Goal: Use online tool/utility: Utilize a website feature to perform a specific function

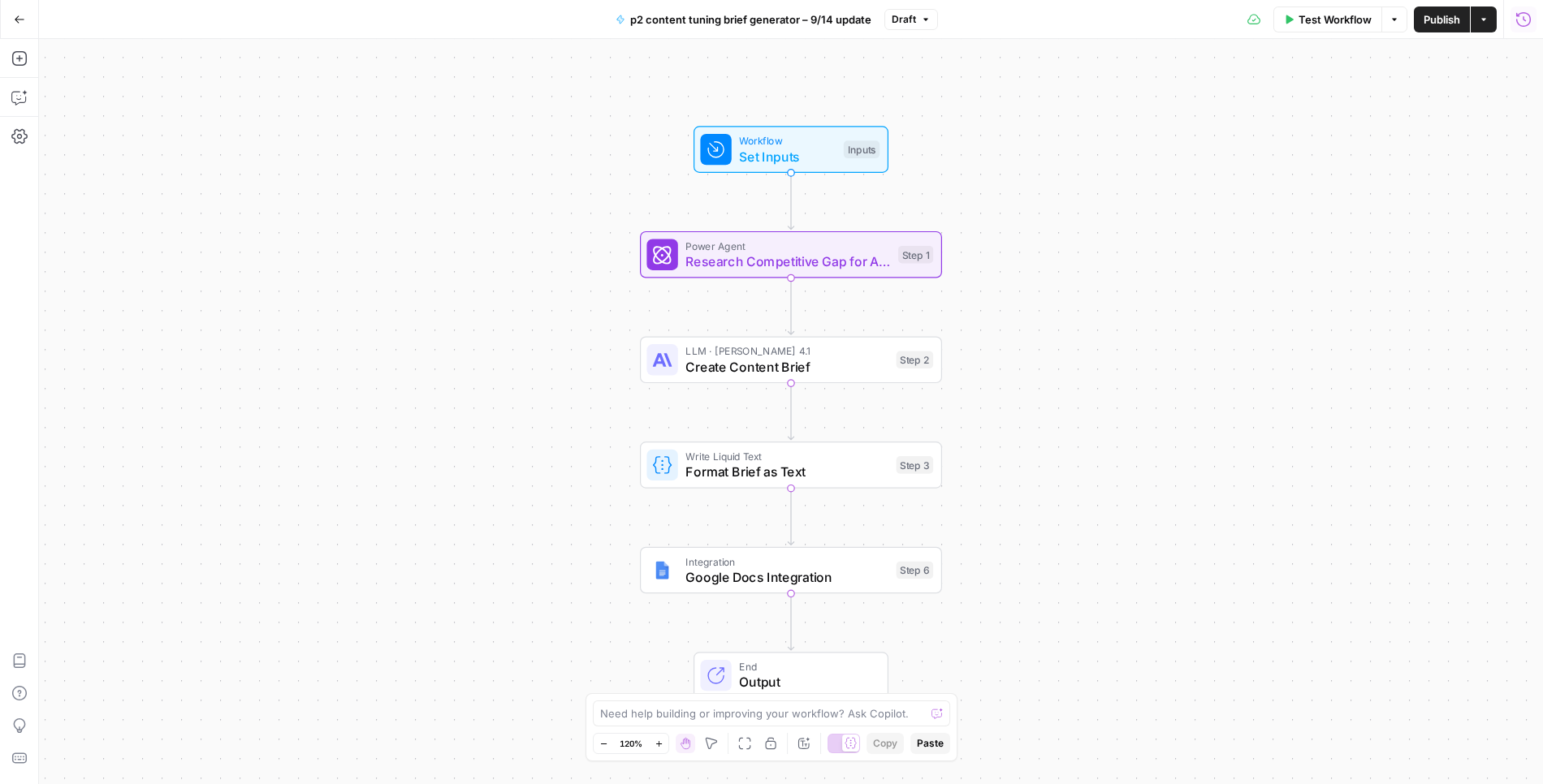
click at [1519, 16] on icon "button" at bounding box center [1522, 19] width 16 height 16
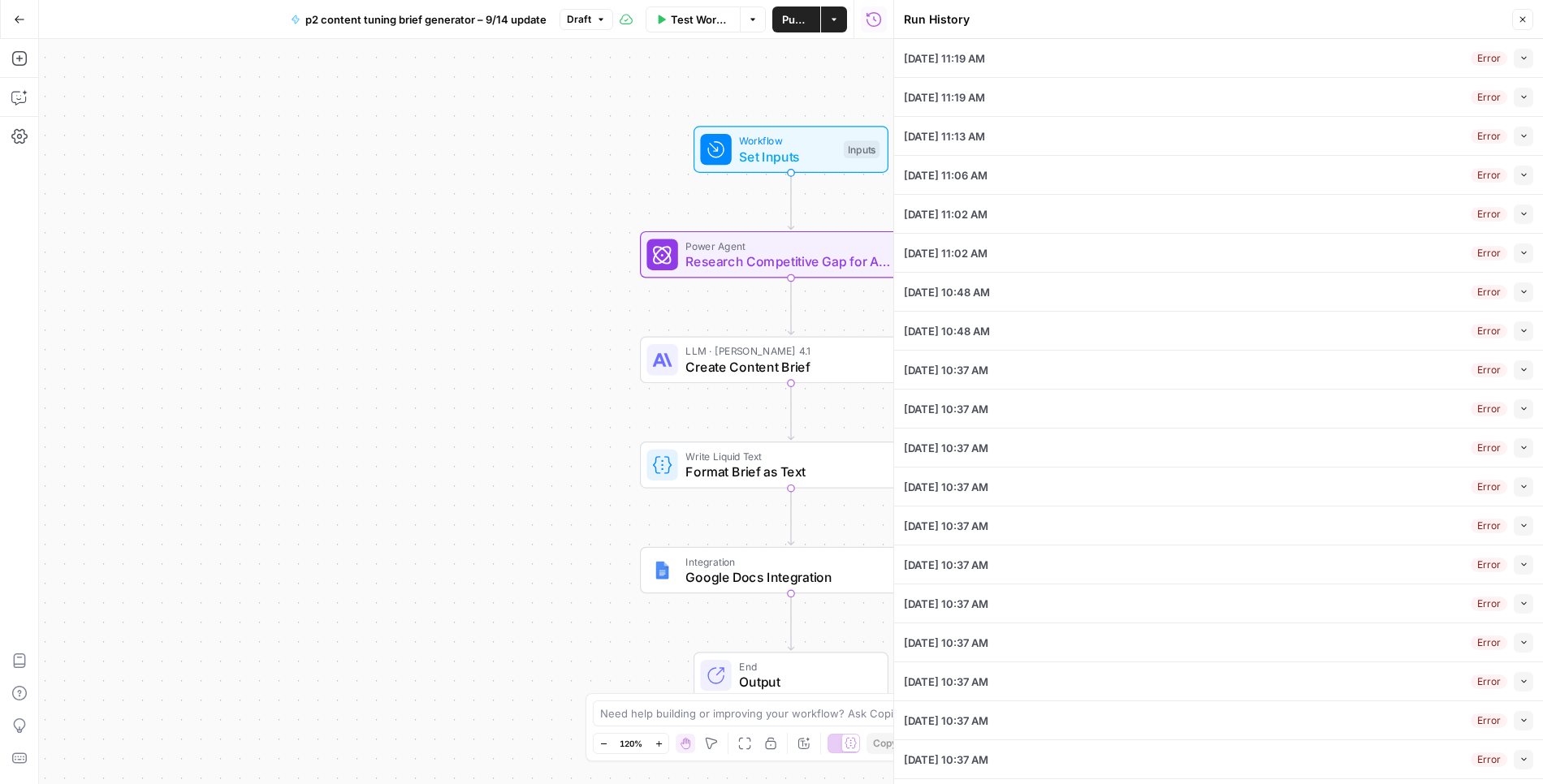
click at [1529, 58] on button "Collapse" at bounding box center [1522, 58] width 20 height 20
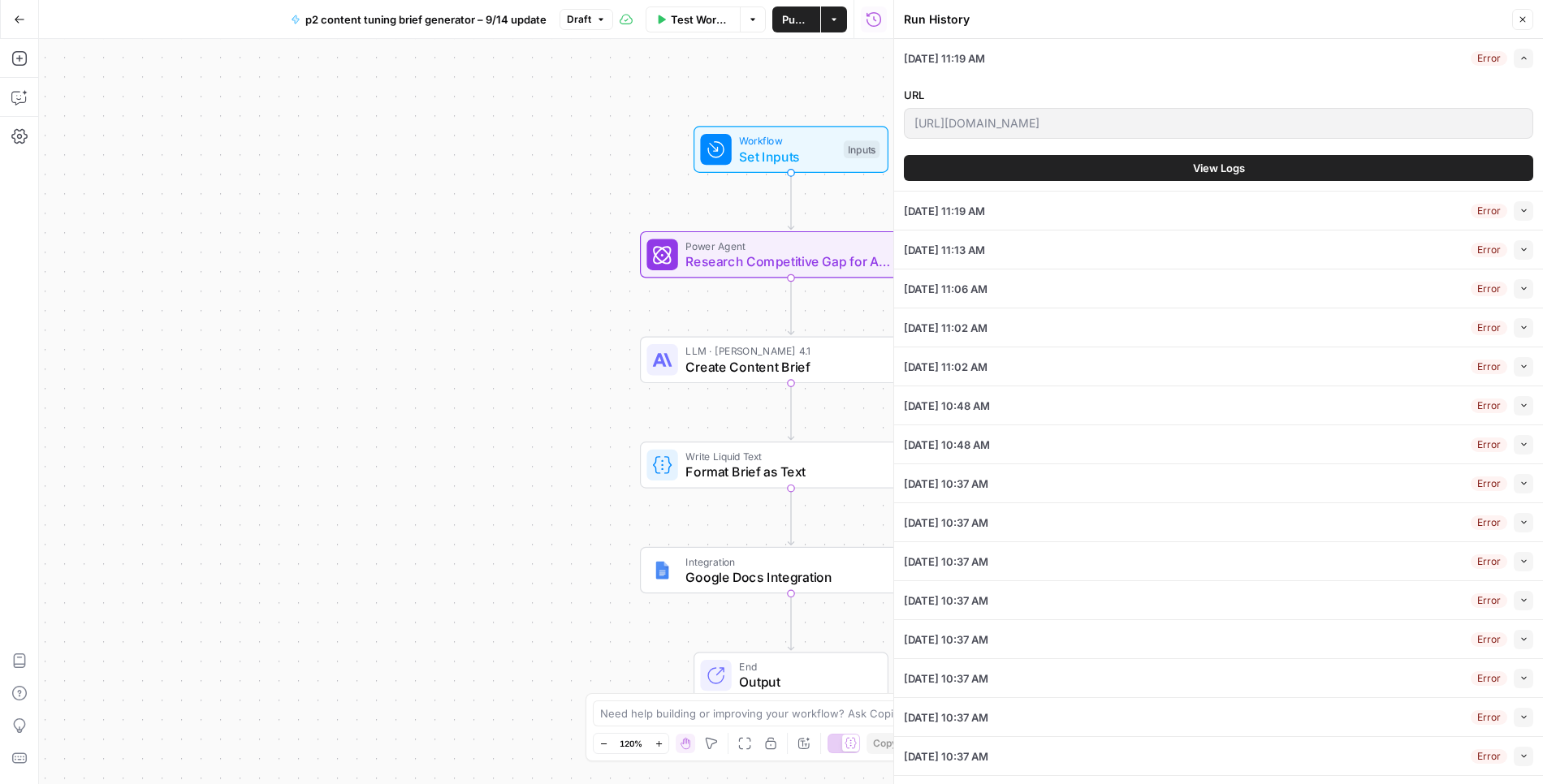
click at [1222, 160] on span "View Logs" at bounding box center [1218, 168] width 52 height 16
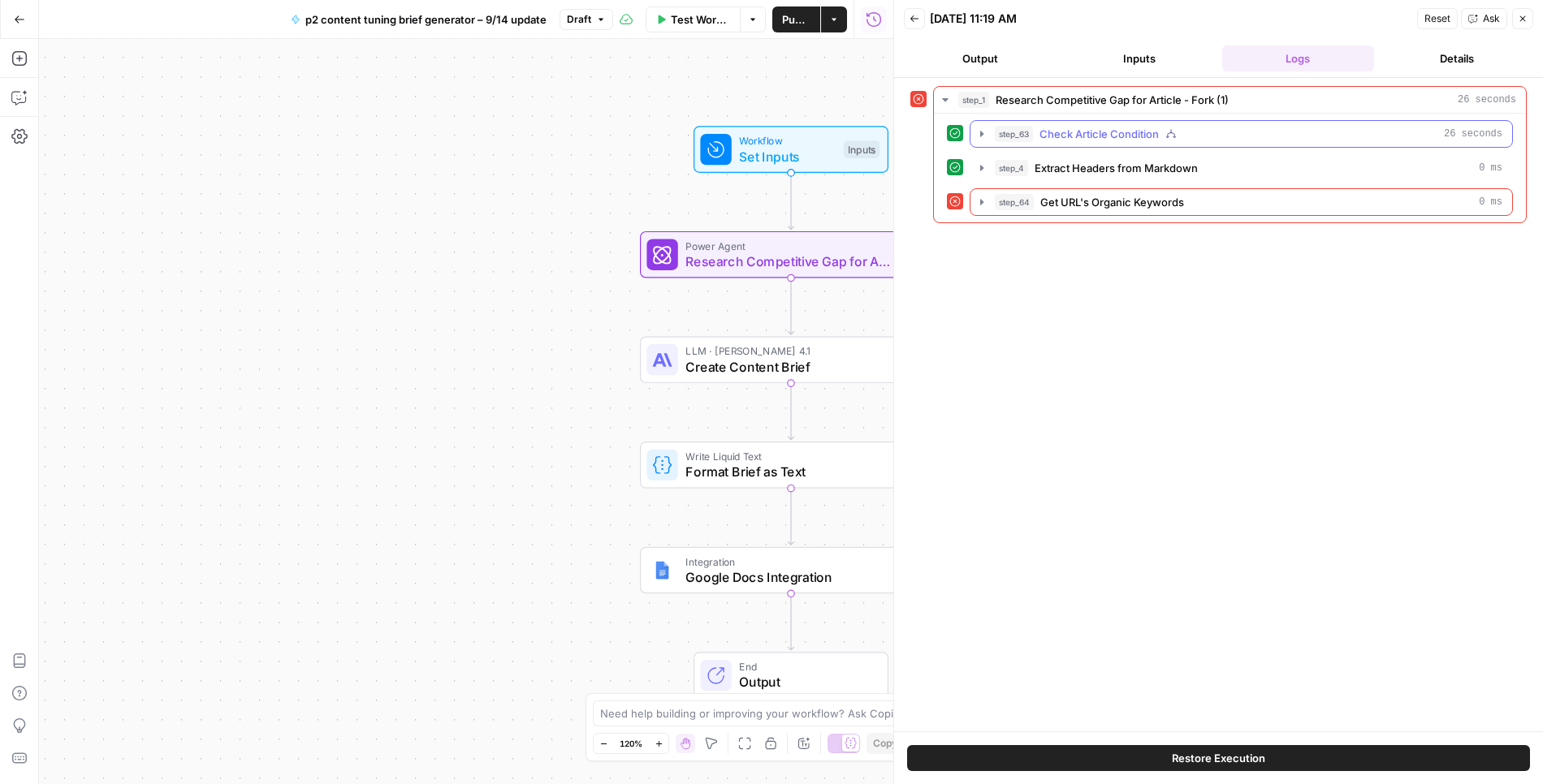
click at [983, 129] on icon "button" at bounding box center [981, 134] width 13 height 13
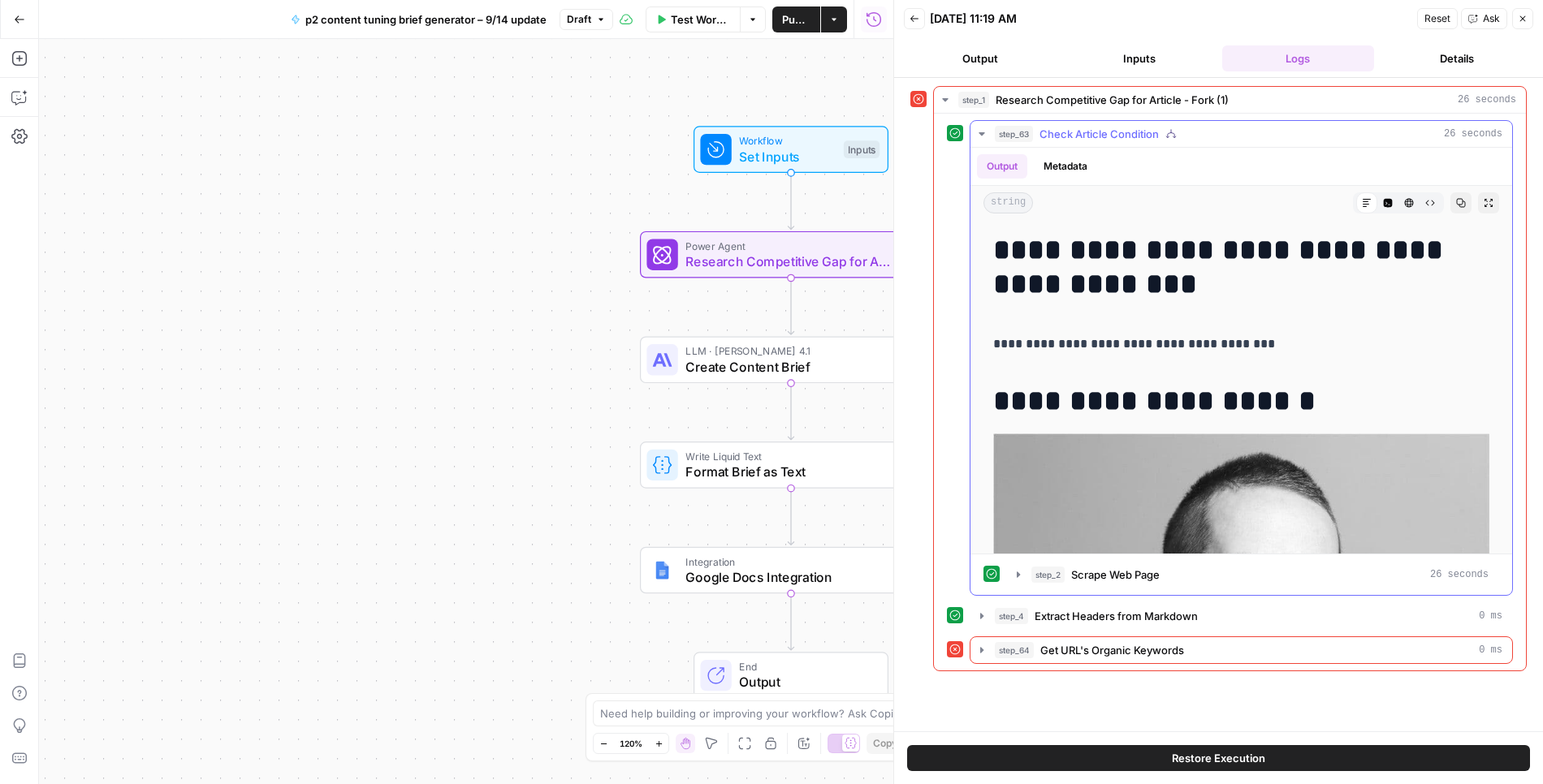
click at [983, 129] on icon "button" at bounding box center [981, 134] width 13 height 13
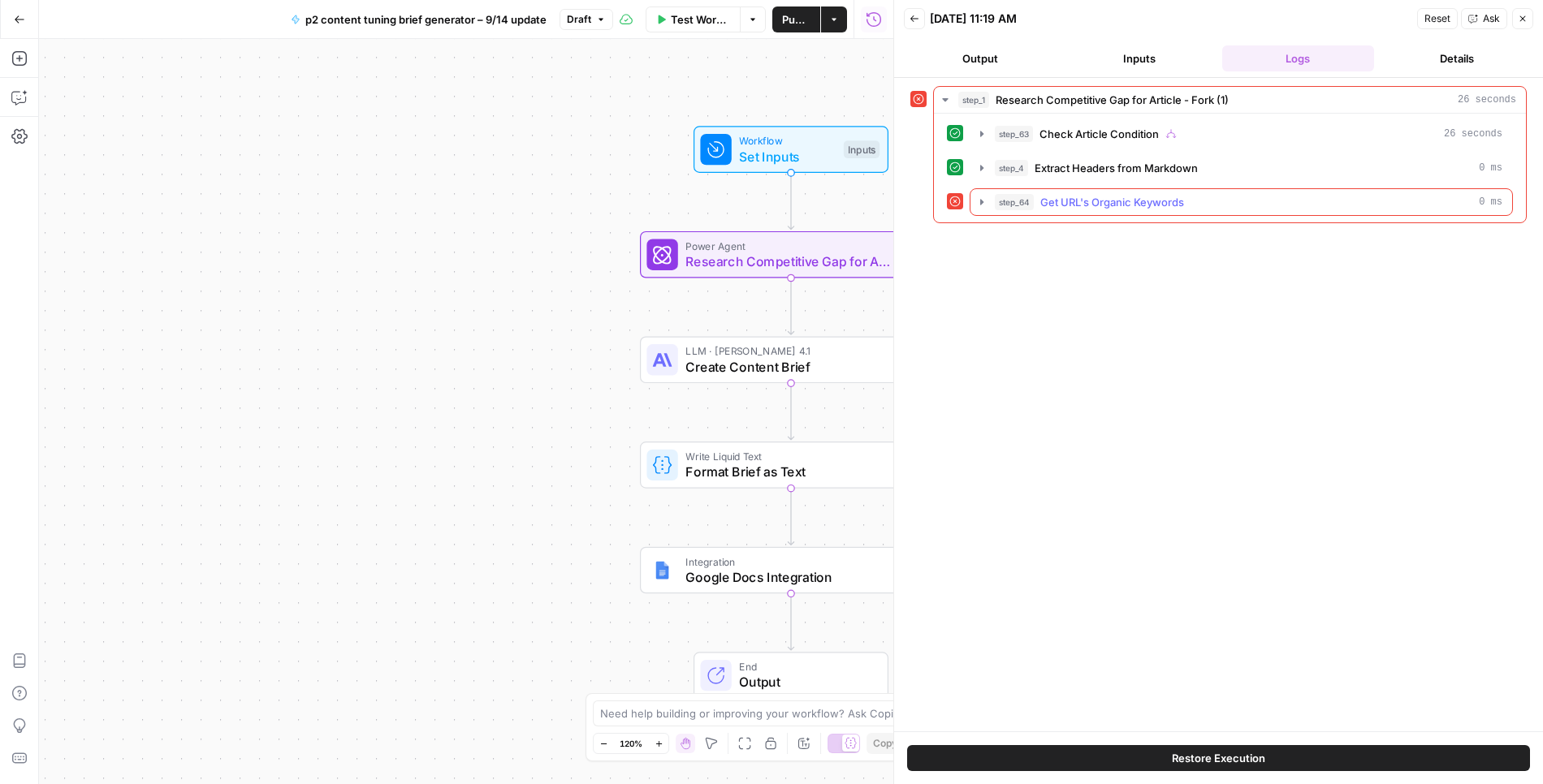
click at [979, 196] on icon "button" at bounding box center [981, 202] width 13 height 13
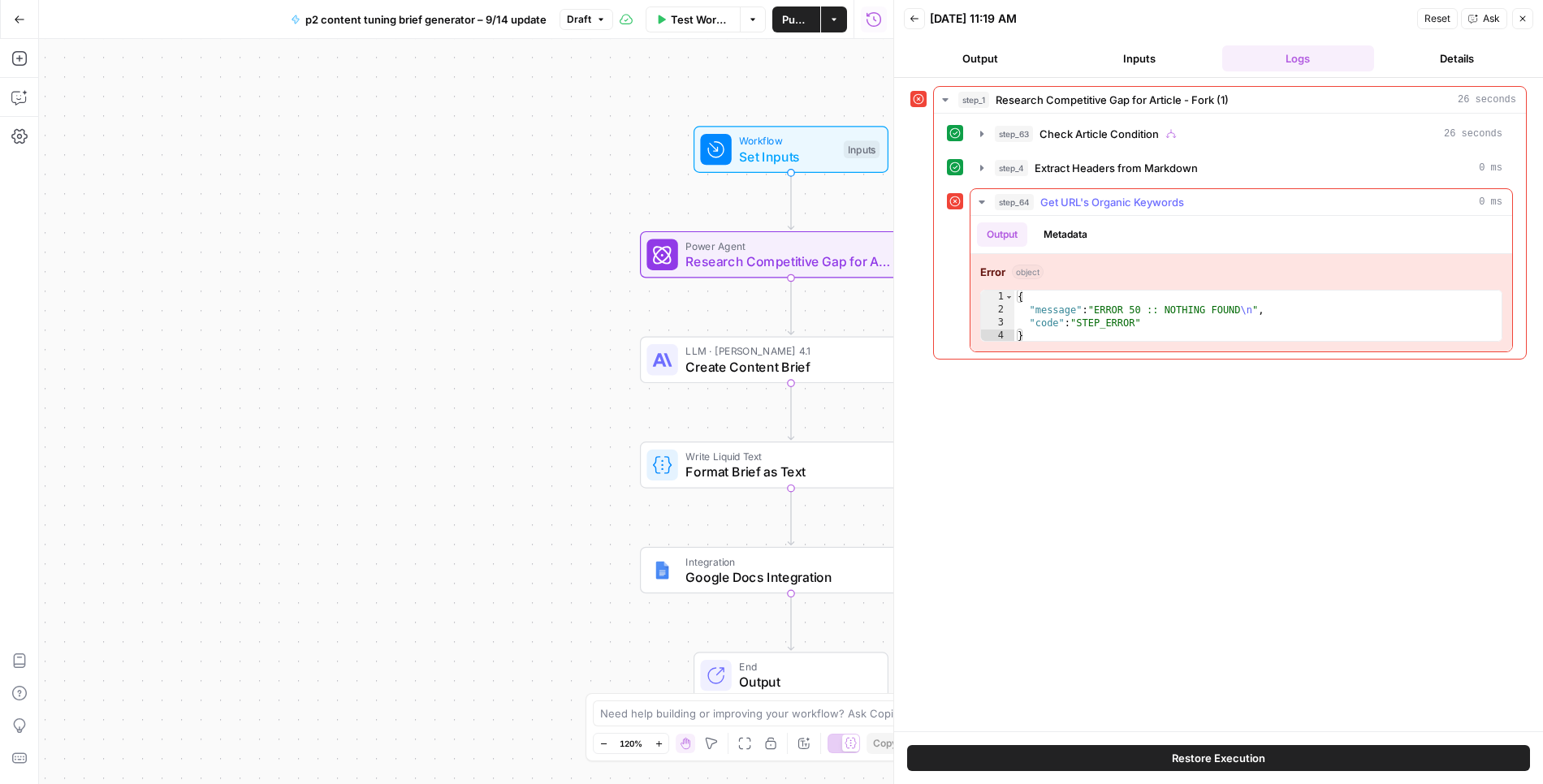
click at [979, 196] on icon "button" at bounding box center [981, 202] width 13 height 13
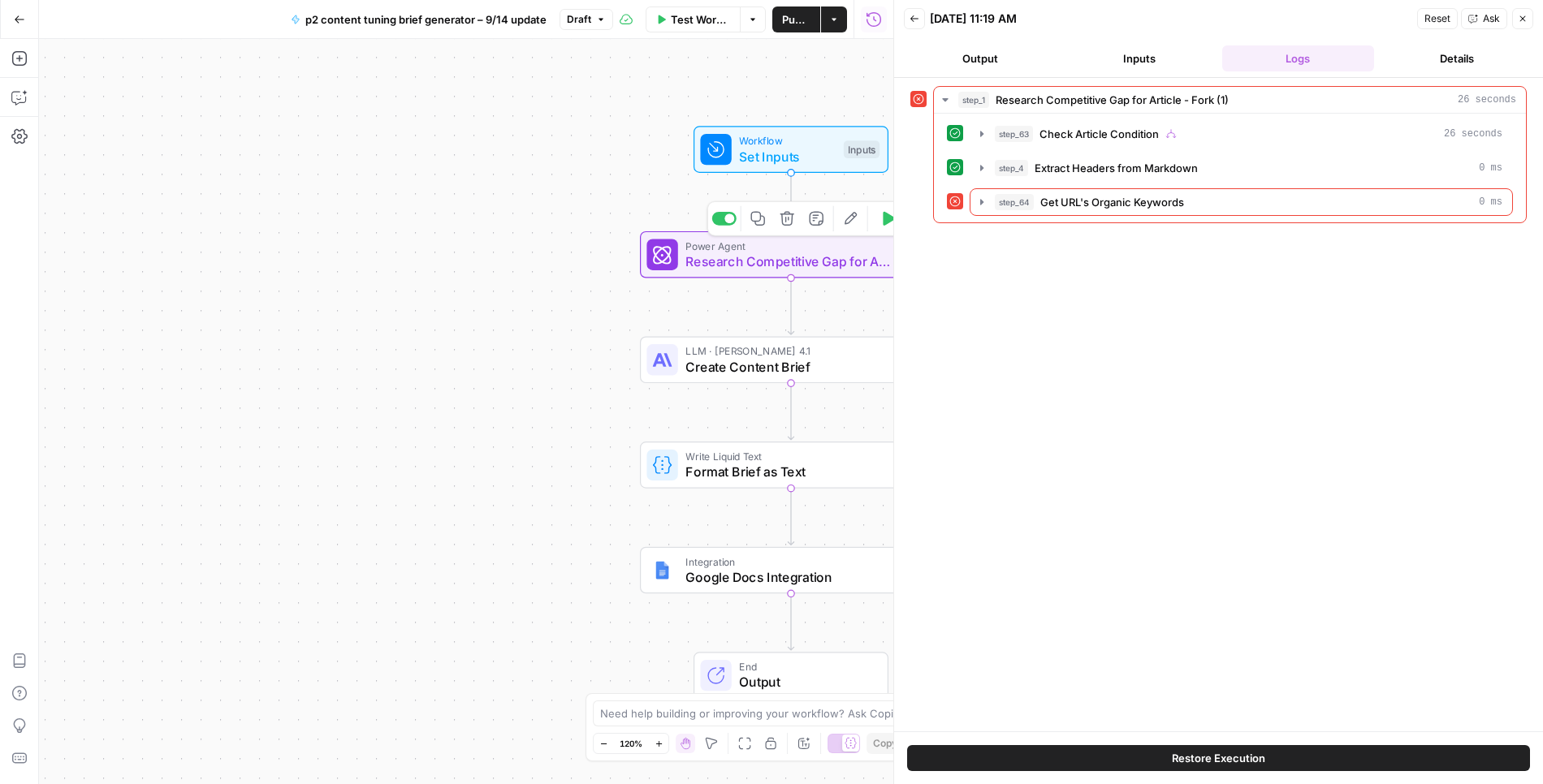
click at [861, 250] on span "Power Agent" at bounding box center [787, 246] width 205 height 15
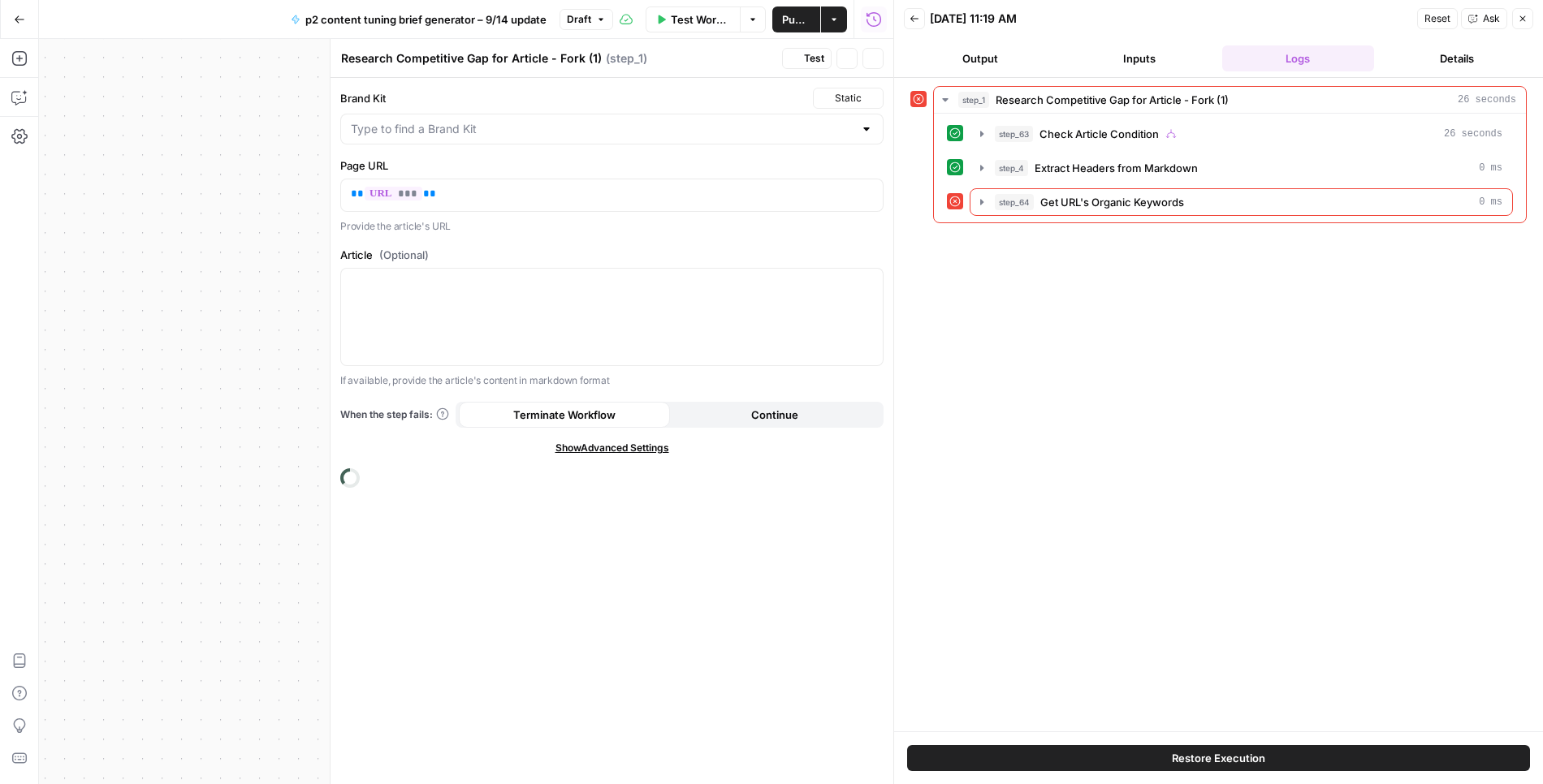
type input "Ramp SEO Blog v2_WIP"
click at [986, 165] on icon "button" at bounding box center [981, 168] width 13 height 13
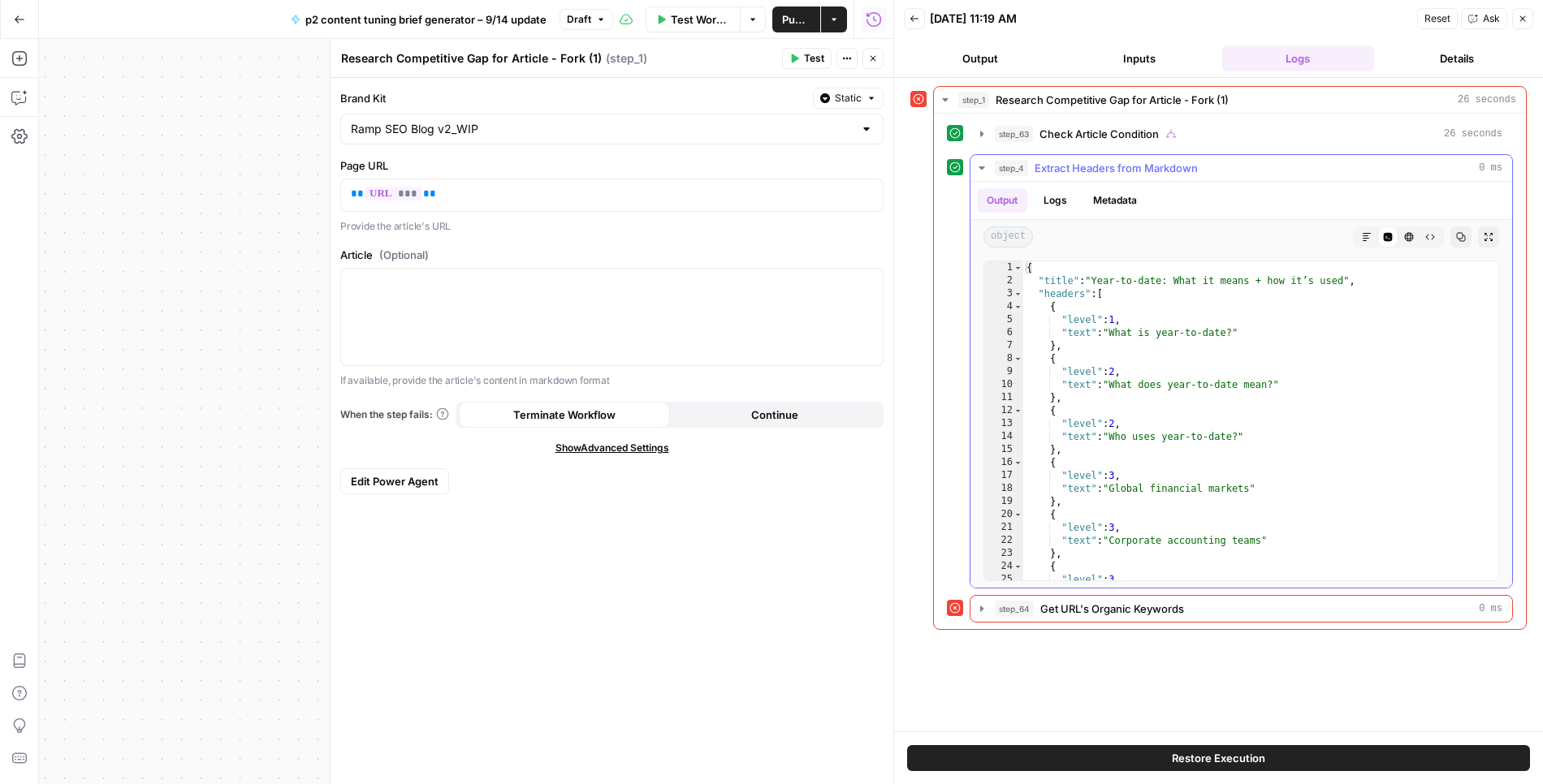
click at [986, 165] on icon "button" at bounding box center [981, 168] width 13 height 13
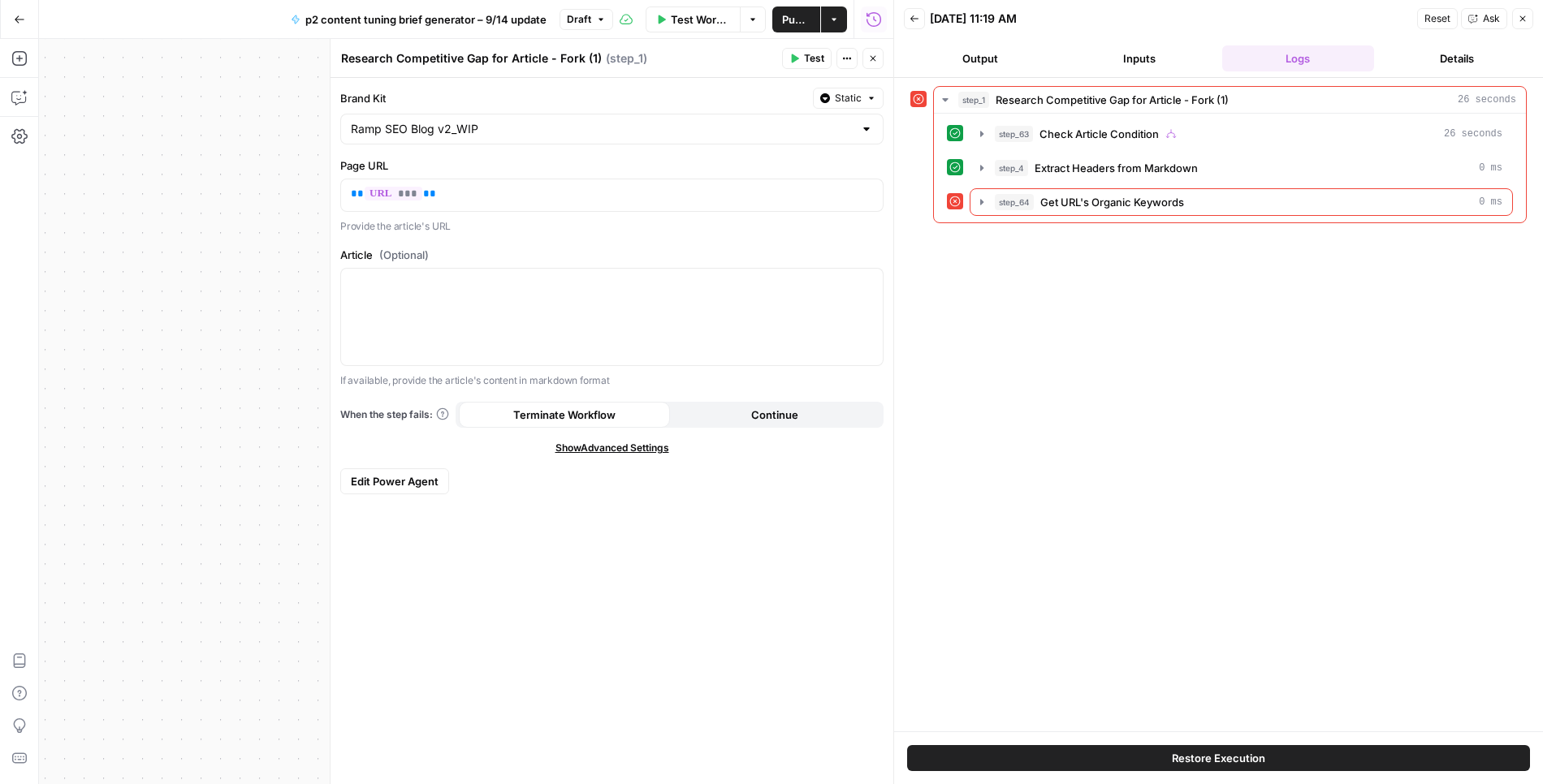
click at [877, 61] on icon "button" at bounding box center [873, 58] width 9 height 9
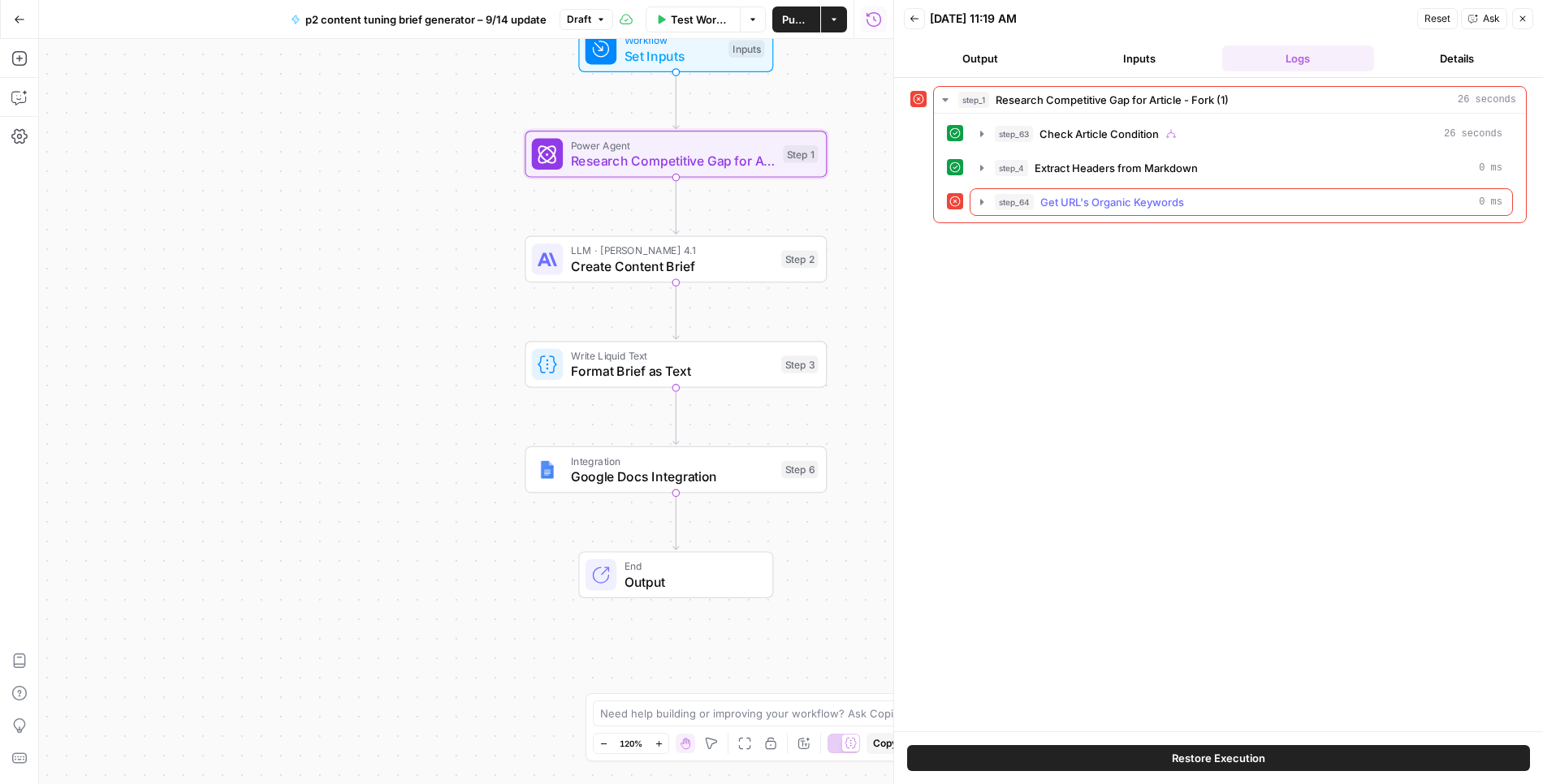
click at [984, 199] on icon "button" at bounding box center [981, 202] width 13 height 13
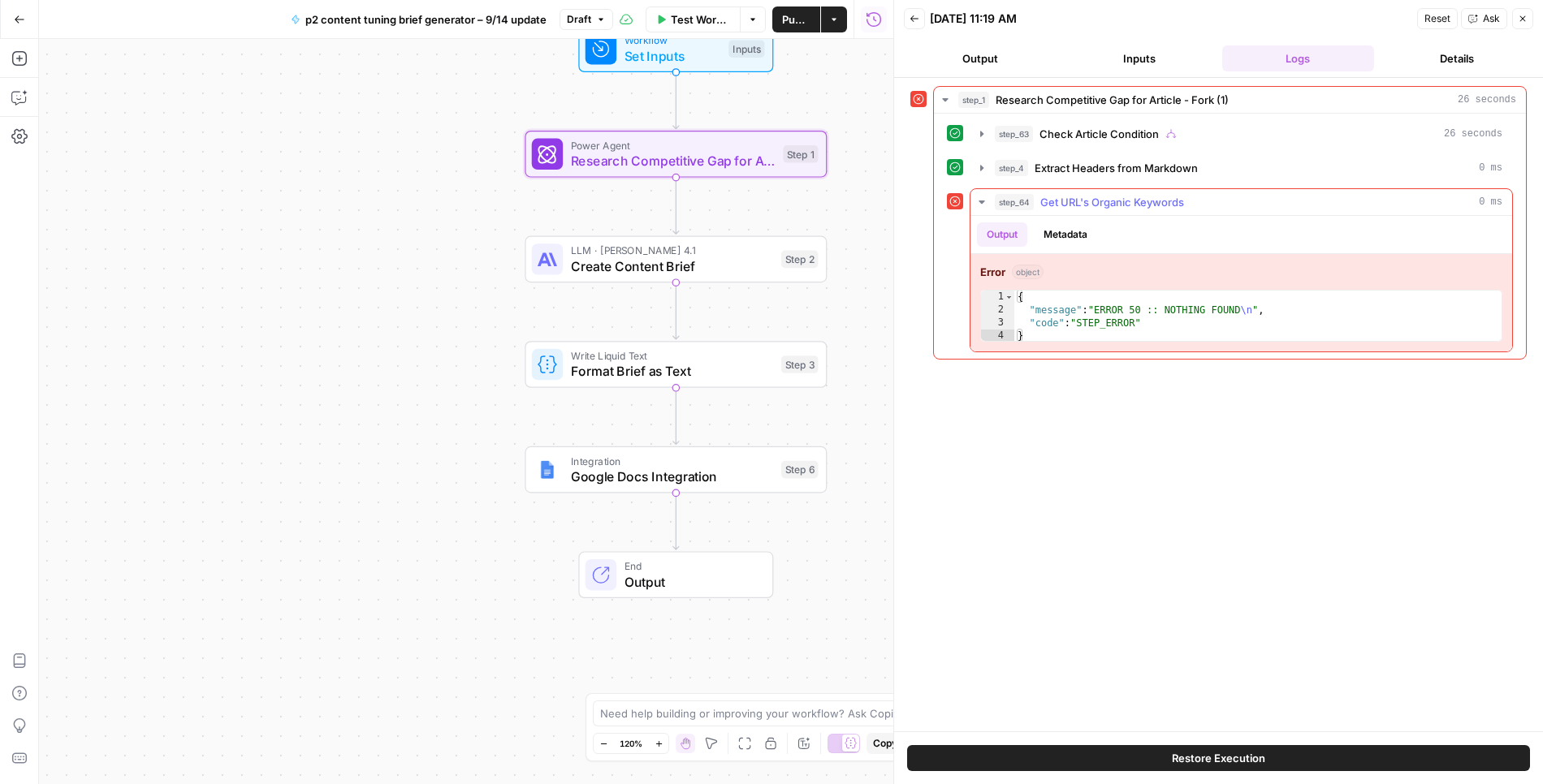
click at [984, 199] on icon "button" at bounding box center [981, 202] width 13 height 13
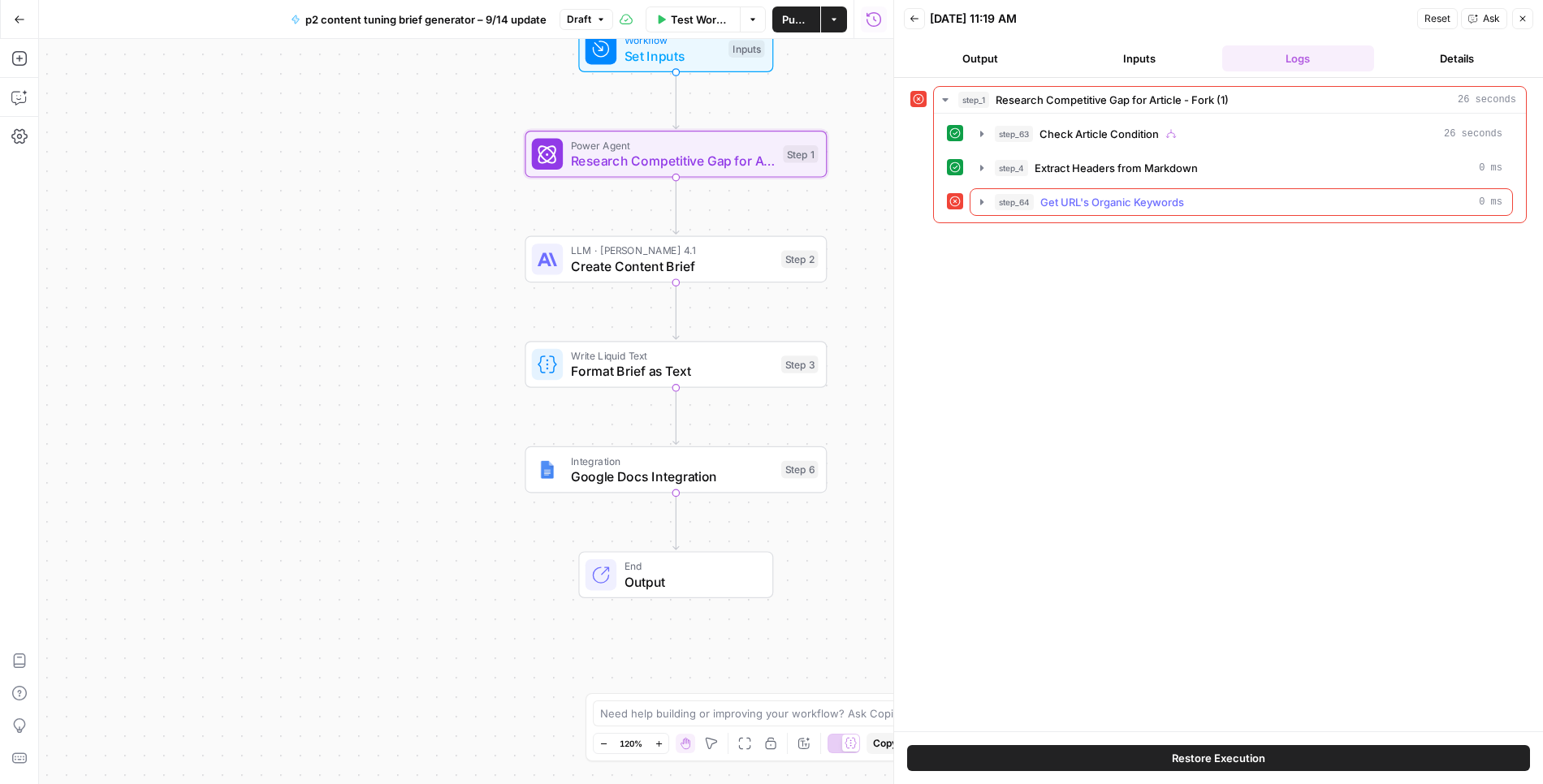
click at [985, 199] on icon "button" at bounding box center [981, 202] width 13 height 13
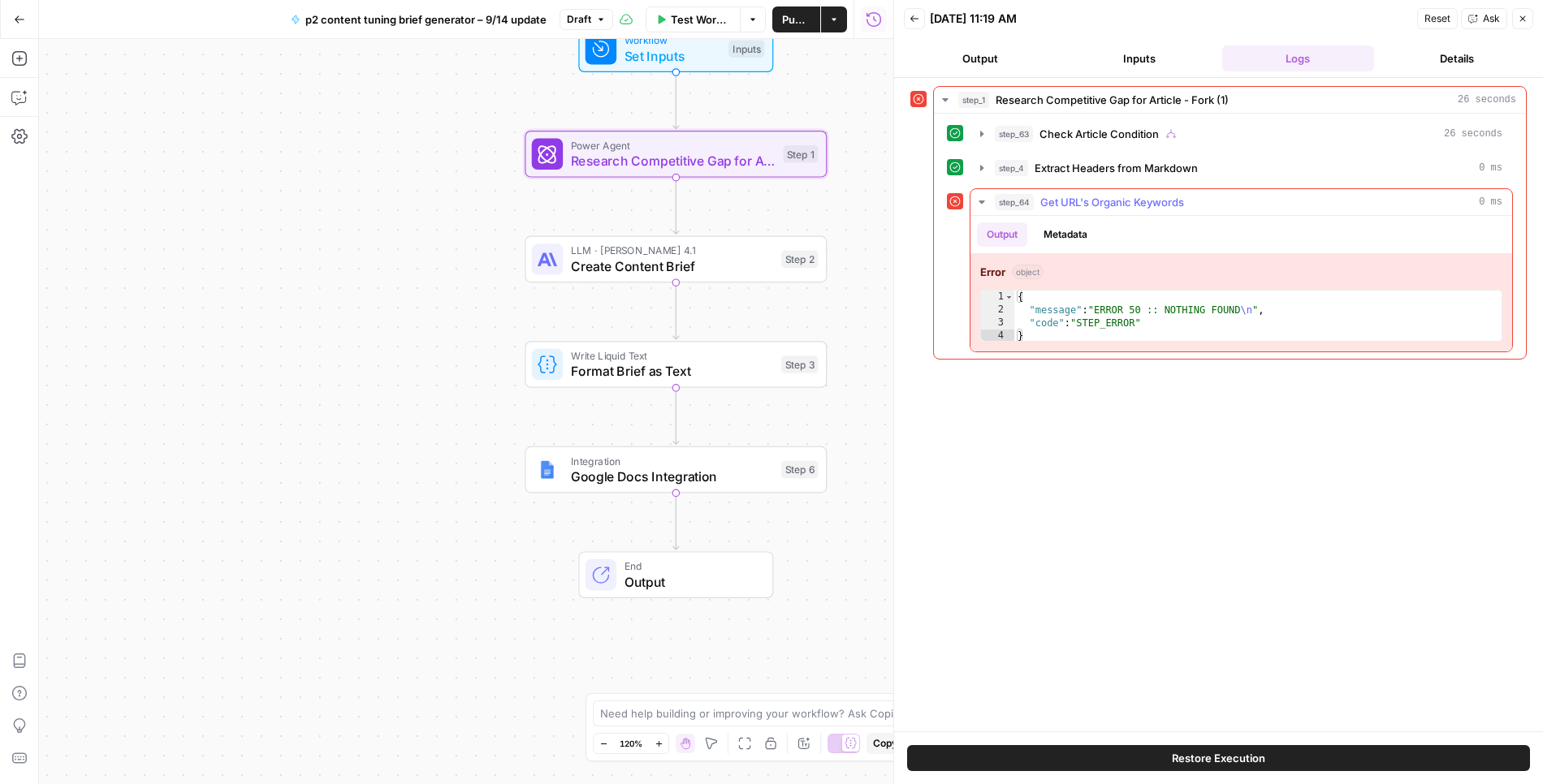
click at [979, 192] on button "step_64 Get URL's Organic Keywords 0 ms" at bounding box center [1241, 202] width 541 height 26
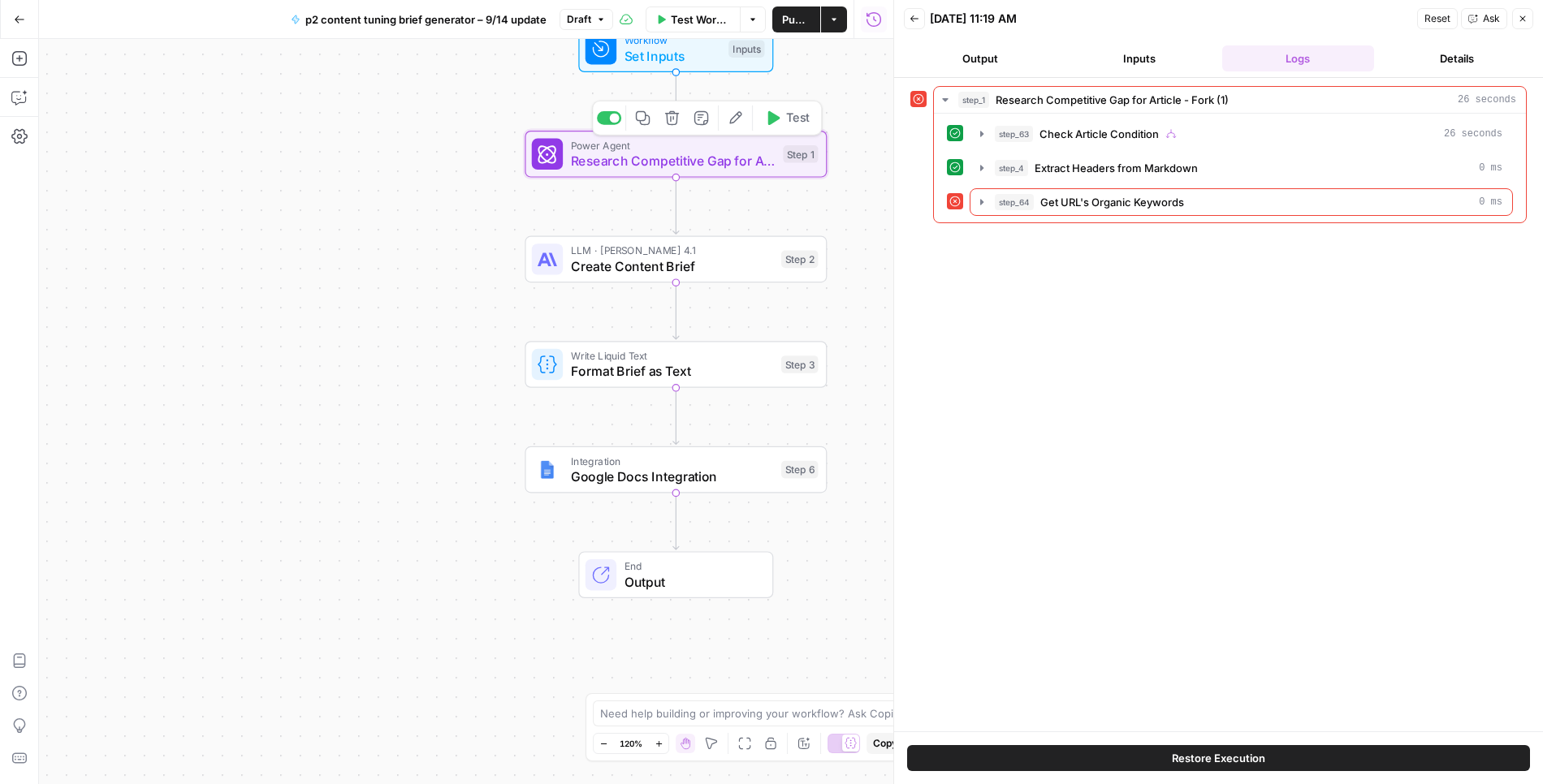
click at [606, 154] on span "Research Competitive Gap for Article - Fork (1)" at bounding box center [673, 160] width 205 height 20
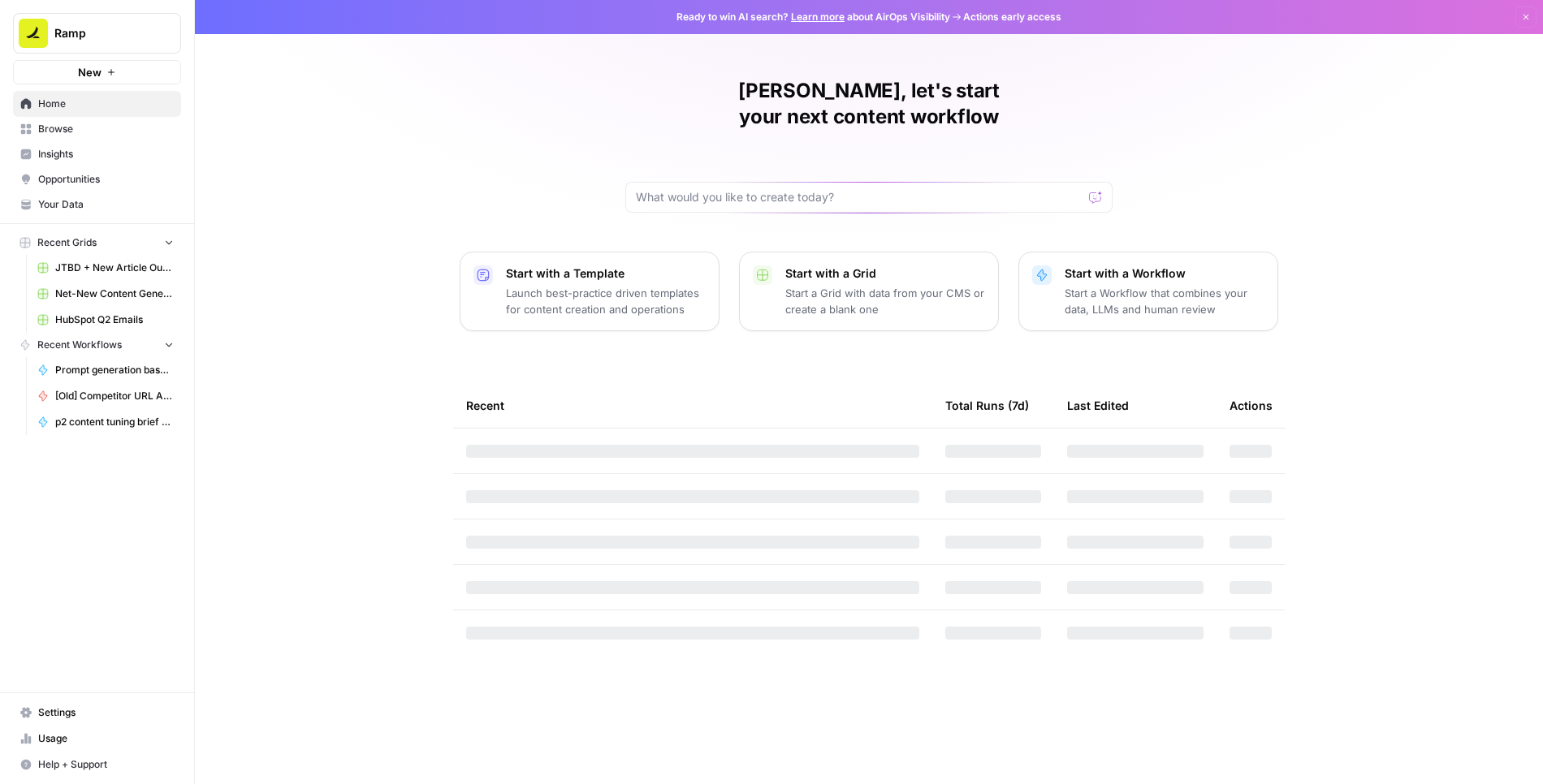
click at [82, 131] on span "Browse" at bounding box center [106, 128] width 135 height 15
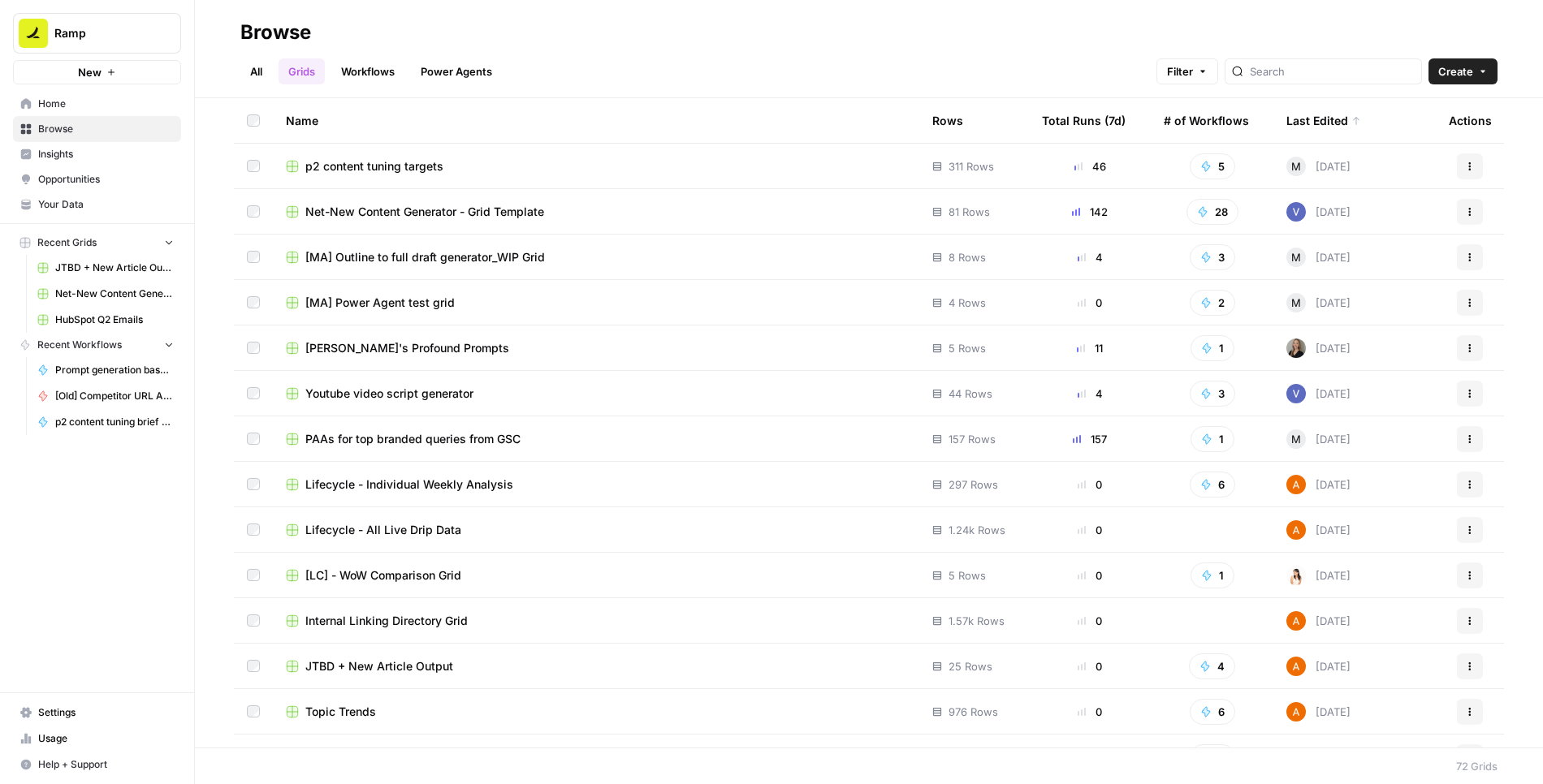
click at [472, 77] on link "Power Agents" at bounding box center [456, 71] width 91 height 26
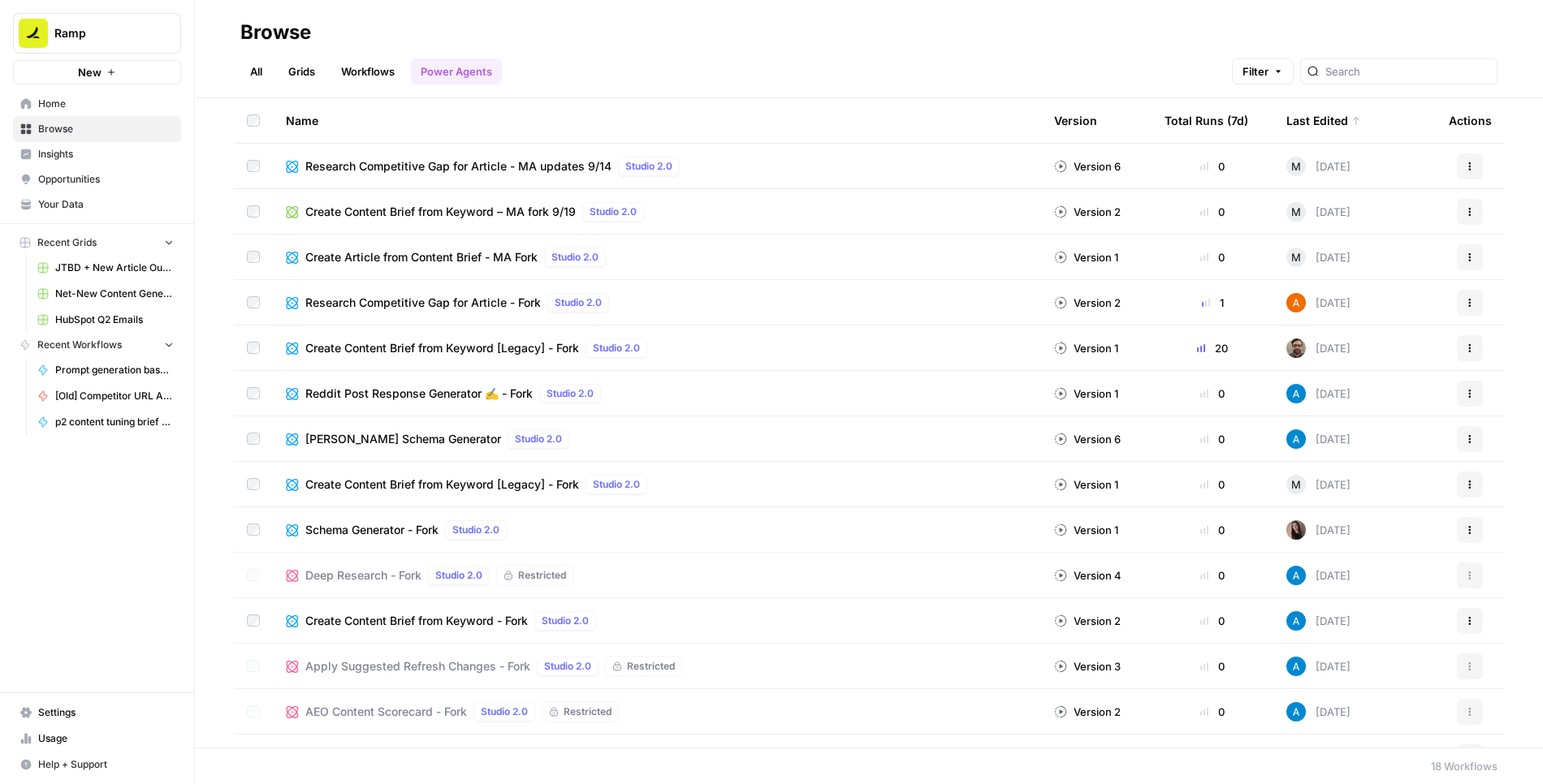
scroll to position [212, 0]
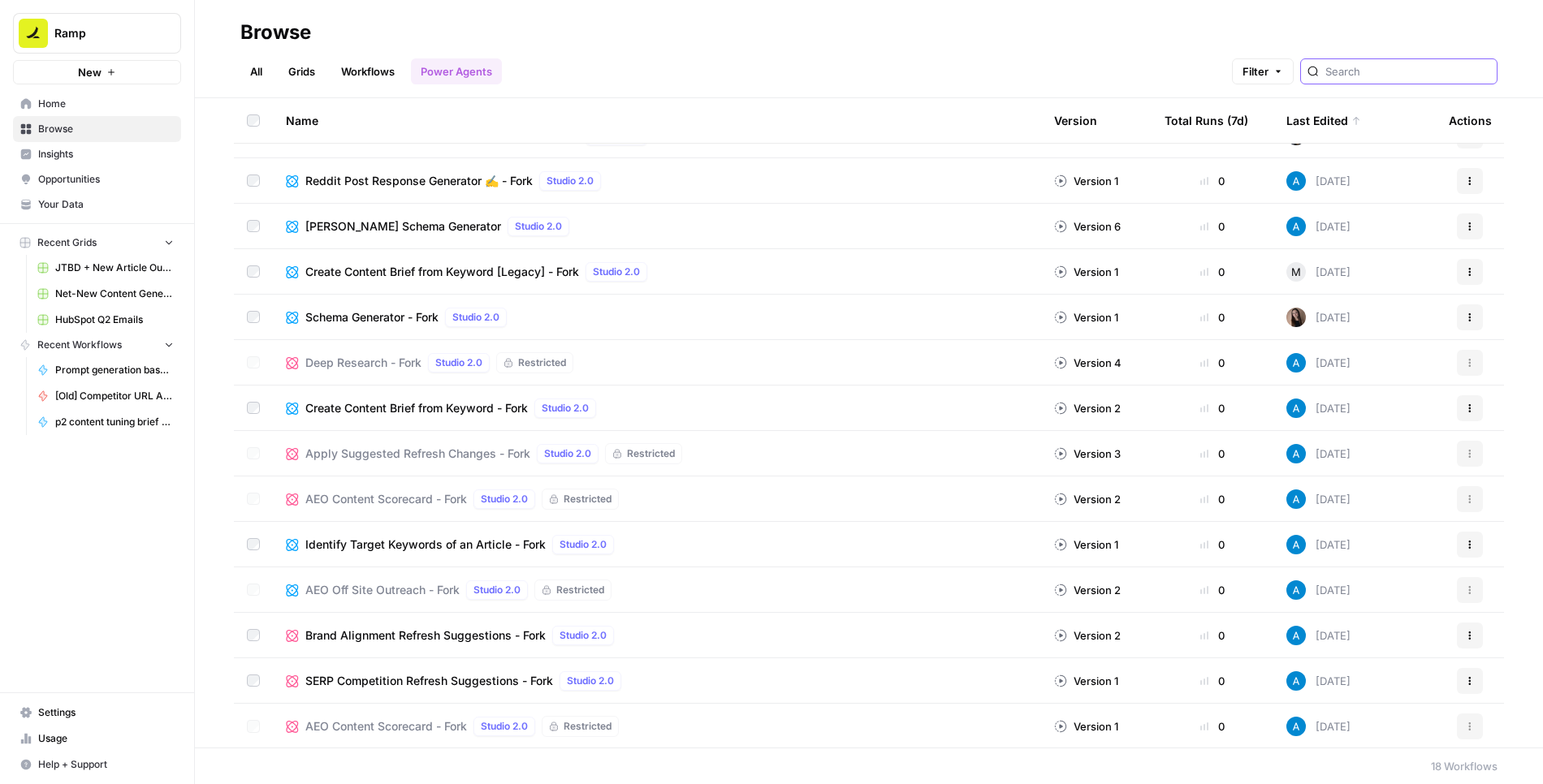
click at [1420, 76] on input "search" at bounding box center [1407, 71] width 164 height 16
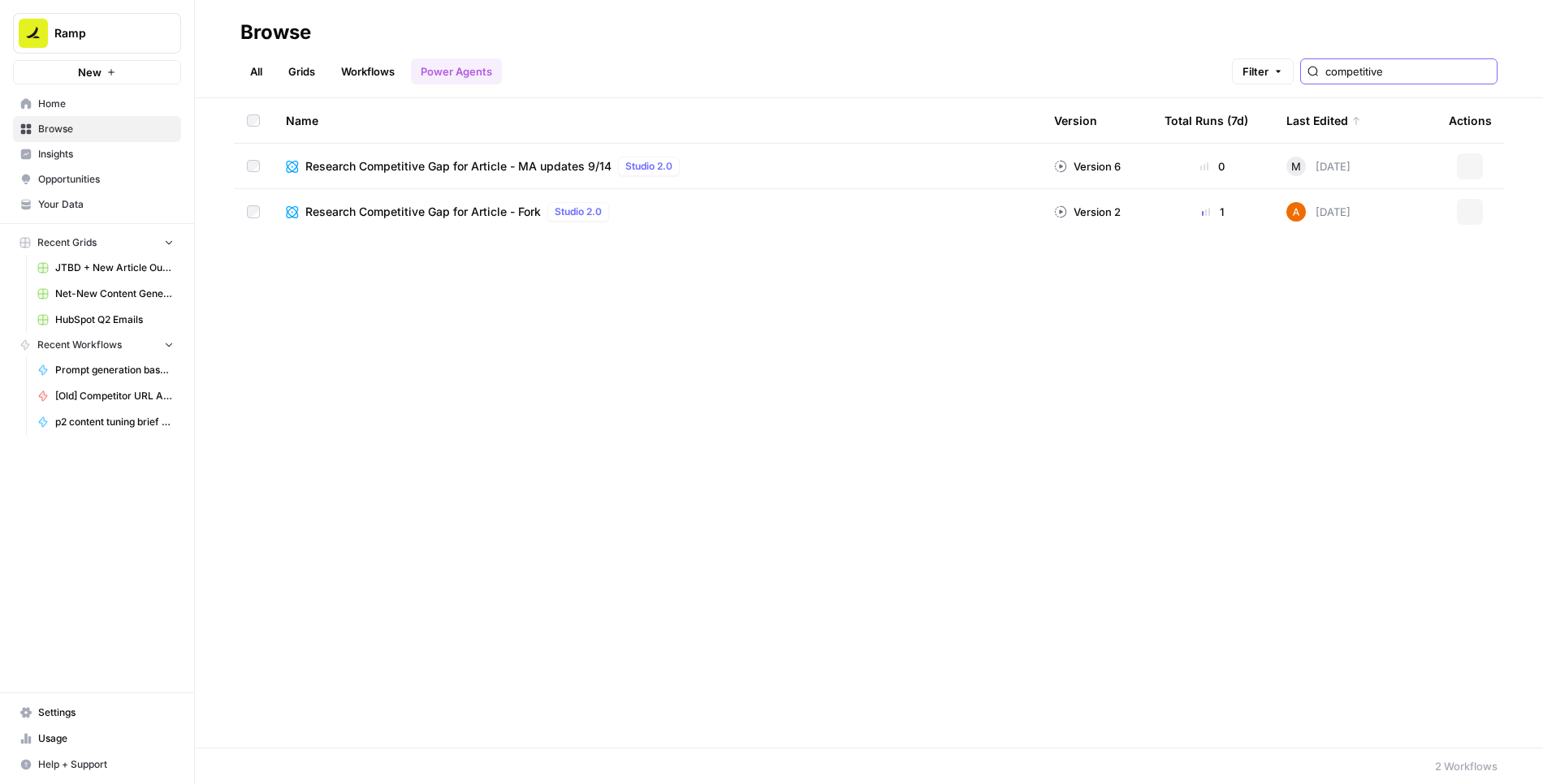
type input "competitive"
click at [456, 163] on span "Research Competitive Gap for Article - MA updates 9/14" at bounding box center [458, 166] width 306 height 16
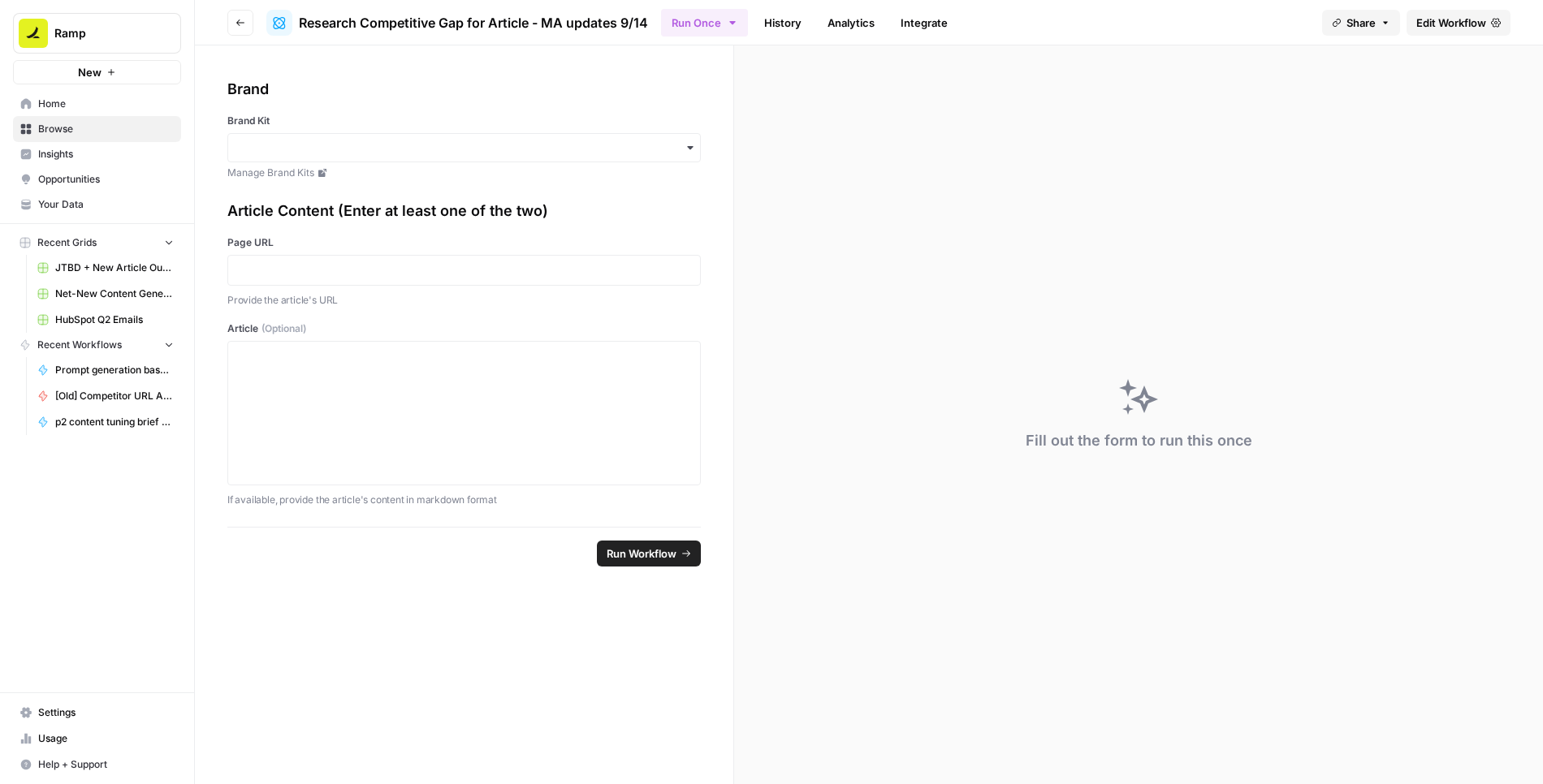
click at [237, 23] on icon "button" at bounding box center [240, 22] width 9 height 9
